Goal: Task Accomplishment & Management: Use online tool/utility

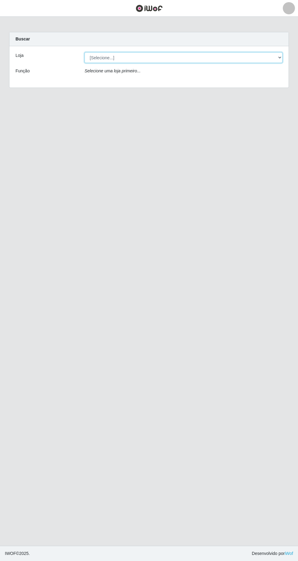
click at [266, 60] on select "[Selecione...] SuperFácil Atacado - [GEOGRAPHIC_DATA]" at bounding box center [184, 57] width 198 height 11
select select "503"
click at [85, 52] on select "[Selecione...] SuperFácil Atacado - [GEOGRAPHIC_DATA]" at bounding box center [184, 57] width 198 height 11
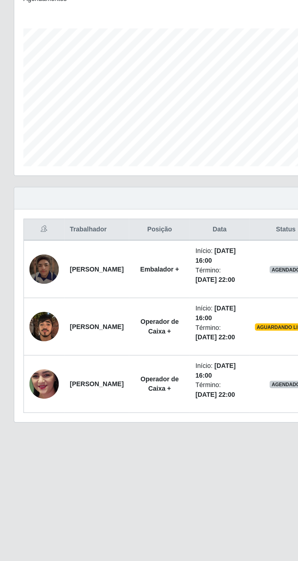
scroll to position [2, 0]
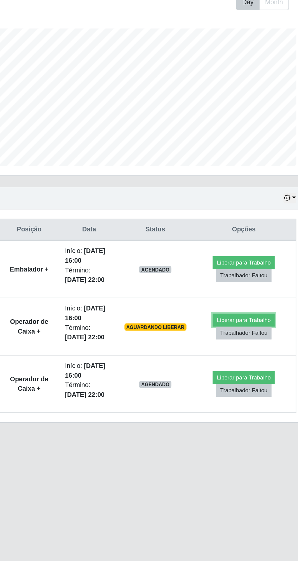
click at [258, 316] on button "Liberar para Trabalho" at bounding box center [247, 319] width 41 height 9
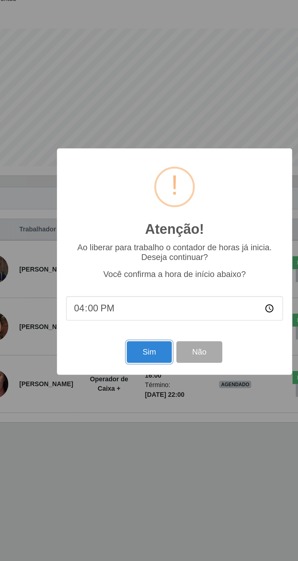
click at [139, 338] on button "Sim" at bounding box center [132, 340] width 30 height 14
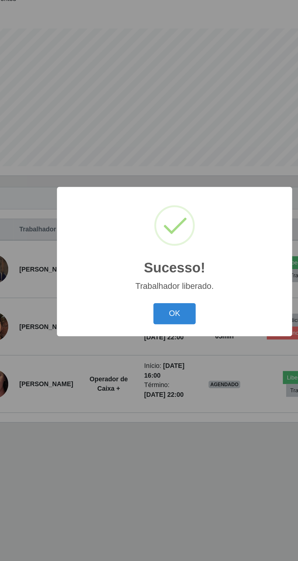
click at [155, 315] on button "OK" at bounding box center [149, 315] width 28 height 14
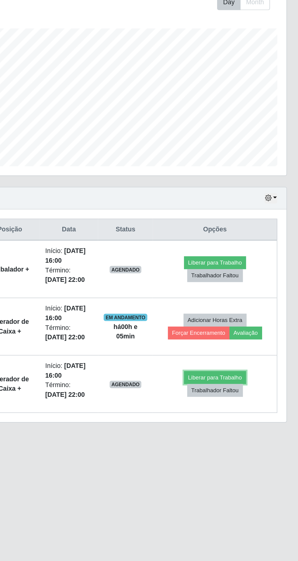
click at [247, 356] on button "Liberar para Trabalho" at bounding box center [241, 357] width 41 height 9
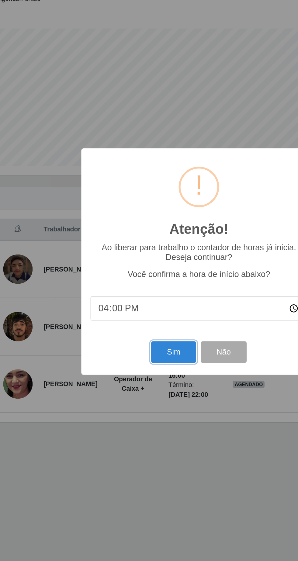
click at [133, 337] on button "Sim" at bounding box center [132, 340] width 30 height 14
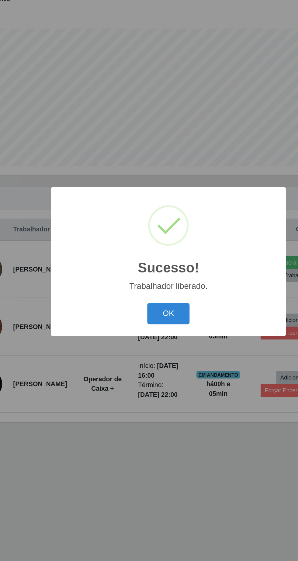
click at [144, 318] on button "OK" at bounding box center [149, 315] width 28 height 14
